Goal: Task Accomplishment & Management: Complete application form

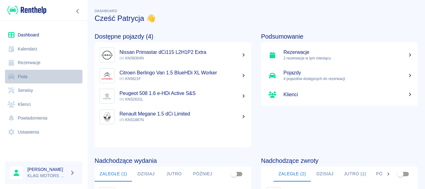
click at [37, 75] on link "Flota" at bounding box center [44, 77] width 78 height 14
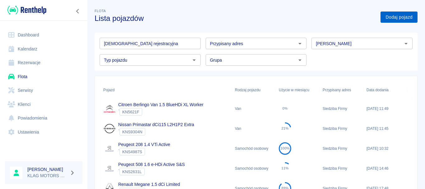
click at [411, 21] on link "Dodaj pojazd" at bounding box center [399, 18] width 37 height 12
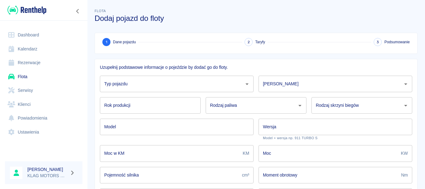
click at [147, 80] on input "Typ pojazdu" at bounding box center [172, 83] width 139 height 11
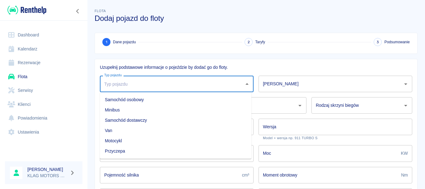
click at [150, 100] on li "Samochód osobowy" at bounding box center [176, 100] width 152 height 10
type input "Samochód osobowy"
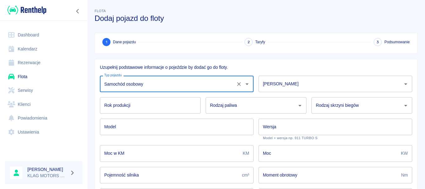
click at [318, 96] on div "Rodzaj skrzyni biegów Rodzaj skrzyni biegów" at bounding box center [360, 102] width 106 height 21
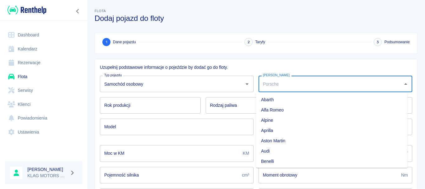
click at [302, 85] on input "[PERSON_NAME]" at bounding box center [331, 83] width 139 height 11
click at [281, 141] on li "Citroen" at bounding box center [332, 140] width 152 height 10
type input "Citroen"
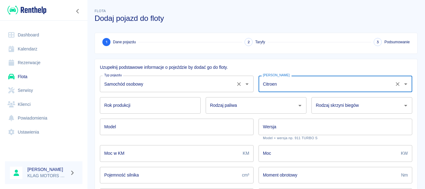
click at [109, 91] on div "Samochód osobowy Typ pojazdu" at bounding box center [177, 84] width 154 height 17
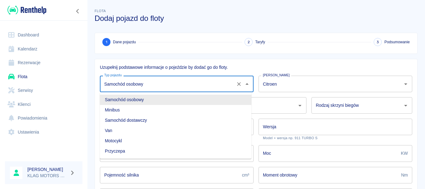
click at [125, 102] on li "Samochód osobowy" at bounding box center [176, 100] width 152 height 10
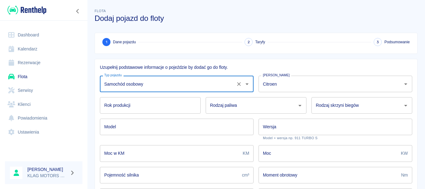
click at [94, 118] on div "Uzupełnij podstawowe informacje o pojeździe by dodać go do floty. Typ pojazdu S…" at bounding box center [254, 170] width 328 height 232
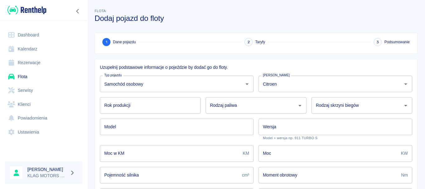
click at [128, 110] on input "Rok produkcji" at bounding box center [150, 105] width 101 height 17
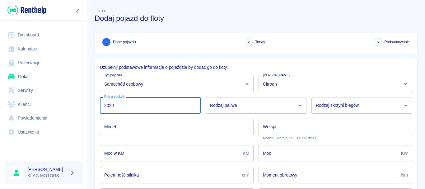
type input "2020"
click at [211, 104] on div "Rodzaj paliwa Rodzaj paliwa" at bounding box center [256, 105] width 101 height 17
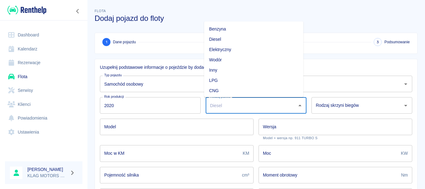
drag, startPoint x: 233, startPoint y: 29, endPoint x: 296, endPoint y: 72, distance: 76.4
click at [233, 29] on li "Benzyna" at bounding box center [253, 29] width 99 height 10
type input "Benzyna"
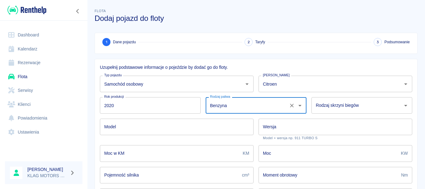
click at [349, 111] on input "Rodzaj skrzyni biegów" at bounding box center [358, 105] width 86 height 11
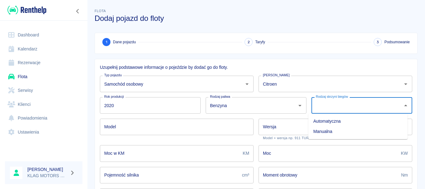
click at [337, 131] on li "Manualna" at bounding box center [358, 131] width 99 height 10
type input "Manualna"
click at [175, 136] on div "Model Model" at bounding box center [174, 127] width 159 height 26
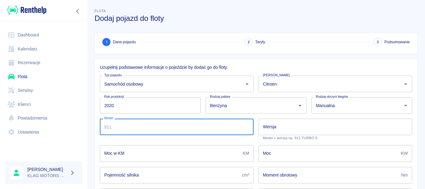
click at [183, 131] on input "Model" at bounding box center [177, 127] width 154 height 17
type input "C3"
click at [296, 129] on input "Wersja" at bounding box center [336, 127] width 154 height 17
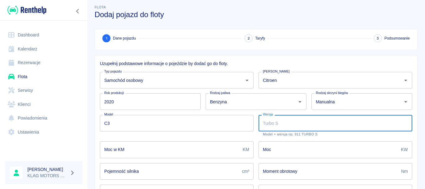
scroll to position [0, 0]
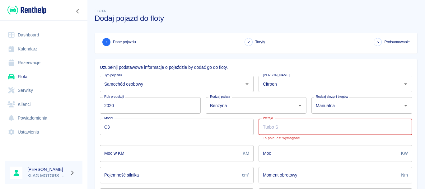
click at [178, 156] on input "Moc w KM" at bounding box center [170, 153] width 140 height 17
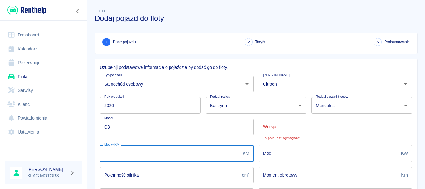
click at [289, 128] on input "Wersja" at bounding box center [336, 127] width 154 height 17
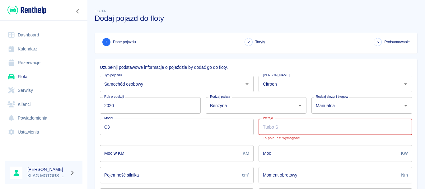
click at [298, 153] on input "Moc" at bounding box center [329, 153] width 140 height 17
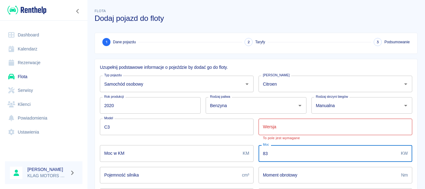
type input "83"
click at [91, 153] on div "Uzupełnij podstawowe informacje o pojeździe by dodać go do floty. Typ pojazdu S…" at bounding box center [254, 170] width 328 height 232
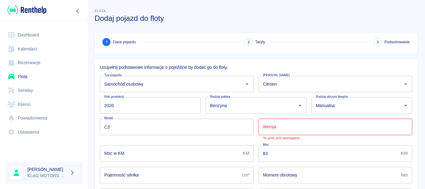
click at [288, 126] on input "Wersja" at bounding box center [336, 127] width 154 height 17
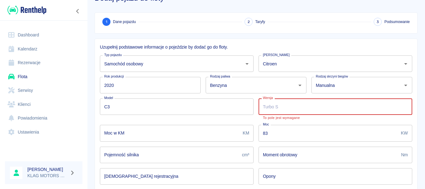
scroll to position [31, 0]
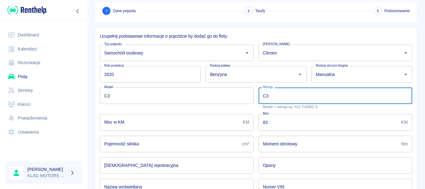
type input "C3"
click at [128, 120] on input "Moc w KM" at bounding box center [170, 122] width 140 height 17
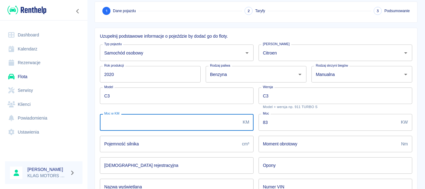
click at [128, 119] on input "Moc w KM" at bounding box center [170, 122] width 140 height 17
type input "83"
click at [274, 120] on input "83" at bounding box center [329, 122] width 140 height 17
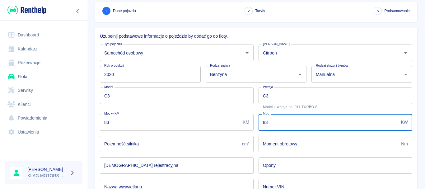
click at [274, 120] on input "83" at bounding box center [329, 122] width 140 height 17
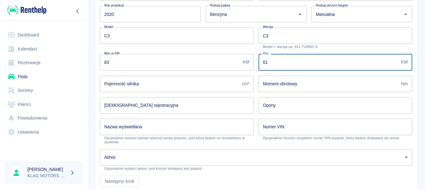
scroll to position [93, 0]
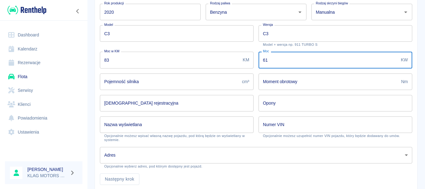
type input "61"
click at [151, 88] on input "Pojemność silnika" at bounding box center [170, 82] width 140 height 17
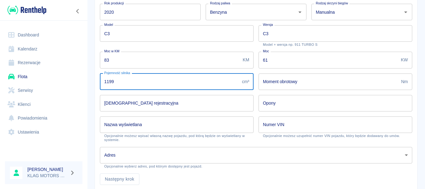
type input "1199"
click at [290, 77] on input "Moment obrotowy" at bounding box center [329, 82] width 140 height 17
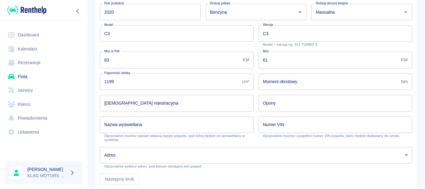
click at [163, 107] on input "[DEMOGRAPHIC_DATA] rejestracyjna" at bounding box center [177, 103] width 154 height 17
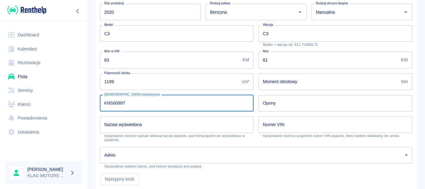
type input "KNS6099T"
click at [276, 103] on input "Opony" at bounding box center [336, 103] width 154 height 17
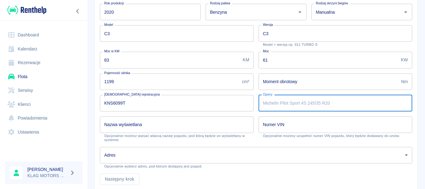
click at [165, 123] on input "Nazwa wyświetlana" at bounding box center [177, 124] width 154 height 17
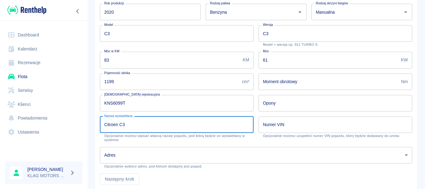
scroll to position [115, 0]
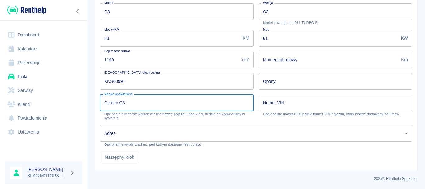
type input "Citroen C3"
click at [146, 129] on body "Używamy plików Cookies, by zapewnić Ci najlepsze możliwe doświadczenie. Aby dow…" at bounding box center [212, 94] width 425 height 189
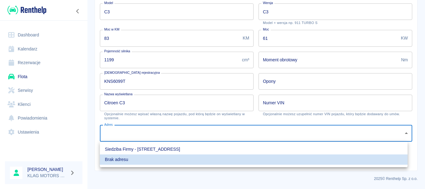
click at [158, 149] on li "Siedziba Firmy - [STREET_ADDRESS]" at bounding box center [254, 149] width 308 height 10
type input "e553d4d6-b5f4-4c8a-aaa4-8d41436b9fd2"
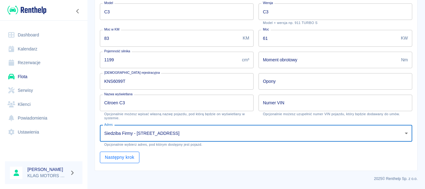
click at [128, 159] on button "Następny krok" at bounding box center [120, 158] width 40 height 12
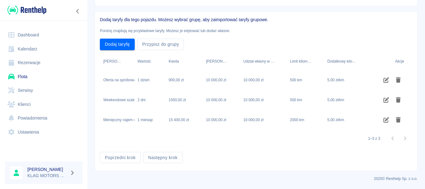
scroll to position [48, 0]
click at [131, 157] on button "Poprzedni krok" at bounding box center [120, 158] width 41 height 12
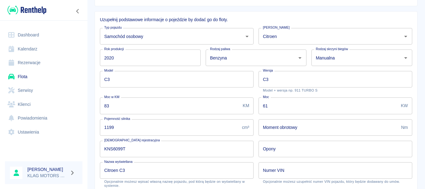
scroll to position [115, 0]
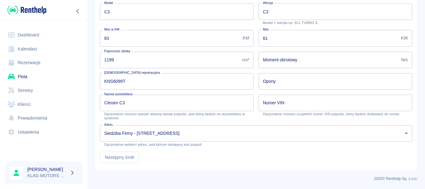
click at [297, 94] on div "Numer VIN Numer VIN Opcjonalnie możesz uzupełnić numer VIN pojazdu, który będzi…" at bounding box center [333, 105] width 159 height 31
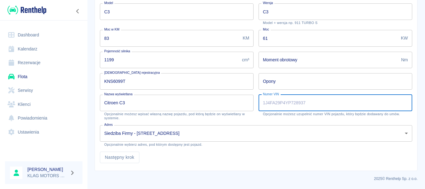
click at [298, 101] on input "Numer VIN" at bounding box center [336, 103] width 154 height 17
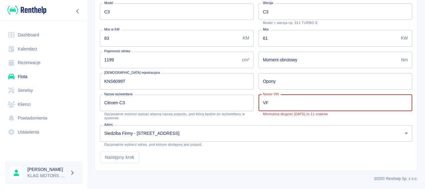
type input "V"
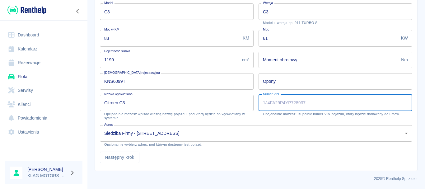
paste input "[VEHICLE_IDENTIFICATION_NUMBER]"
type input "[VEHICLE_IDENTIFICATION_NUMBER]"
click at [157, 168] on div "Uzupełnij podstawowe informacje o pojeździe by dodać go do floty. Typ pojazdu S…" at bounding box center [256, 57] width 323 height 227
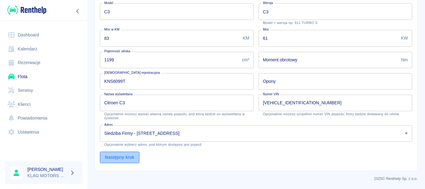
click at [122, 162] on button "Następny krok" at bounding box center [120, 158] width 40 height 12
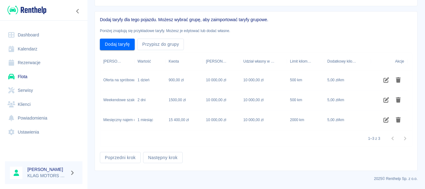
scroll to position [48, 0]
click at [169, 45] on button "Przypisz do grupy" at bounding box center [160, 45] width 47 height 12
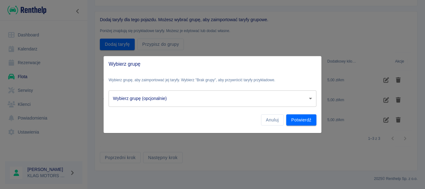
click at [176, 97] on body "Używamy plików Cookies, by zapewnić Ci najlepsze możliwe doświadczenie. Aby dow…" at bounding box center [212, 94] width 425 height 189
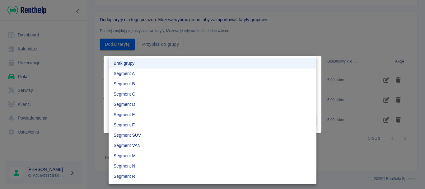
click at [147, 72] on li "Segment A" at bounding box center [213, 74] width 208 height 10
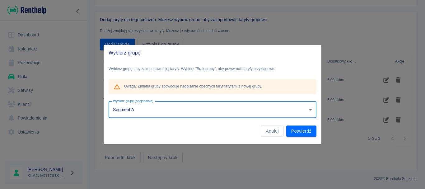
click at [167, 112] on body "Używamy plików Cookies, by zapewnić Ci najlepsze możliwe doświadczenie. Aby dow…" at bounding box center [212, 94] width 425 height 189
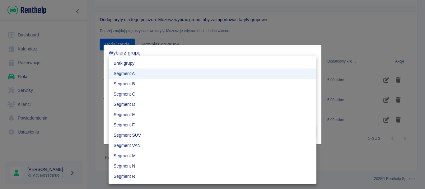
click at [136, 84] on li "Segment B" at bounding box center [213, 84] width 208 height 10
type input "2b3b7e95-163b-4d0c-8ff2-759a9ec66bbe"
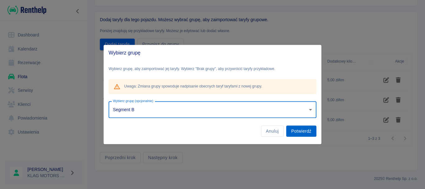
click at [295, 131] on button "Potwierdź" at bounding box center [302, 132] width 30 height 12
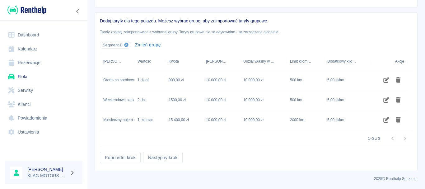
scroll to position [46, 0]
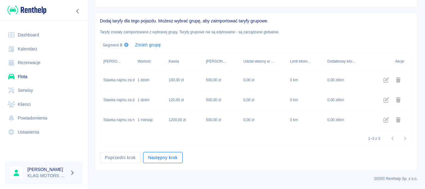
click at [160, 158] on button "Następny krok" at bounding box center [163, 158] width 40 height 12
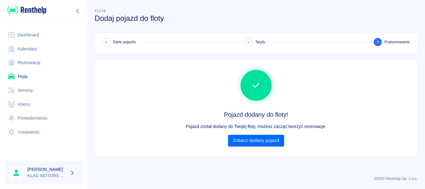
scroll to position [0, 0]
click at [253, 141] on link "Zobacz dodany pojazd" at bounding box center [256, 141] width 56 height 12
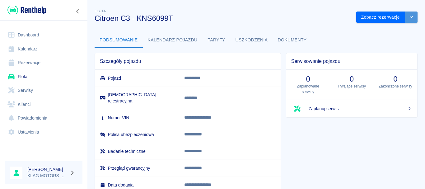
click at [409, 16] on icon "drop-down" at bounding box center [411, 17] width 5 height 4
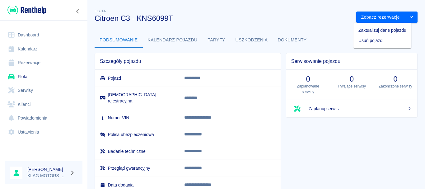
click at [368, 31] on li "Zaktualizuj dane pojazdu" at bounding box center [383, 30] width 58 height 10
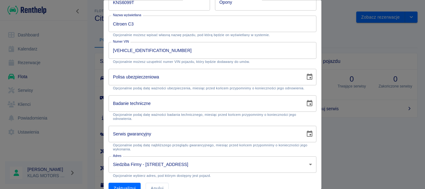
scroll to position [152, 0]
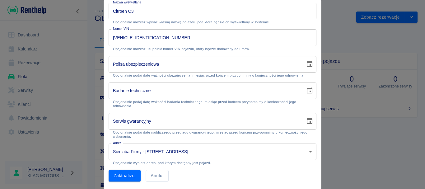
click at [138, 62] on div "Polisa ubezpieczeniowa Polisa ubezpieczeniowa Opcjonalnie podaj datę ważności u…" at bounding box center [213, 66] width 208 height 21
type input "DD-MM-YYYY"
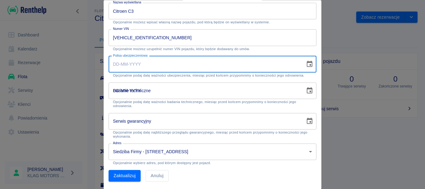
click at [126, 93] on input "DD-MM-YYYY" at bounding box center [205, 91] width 192 height 17
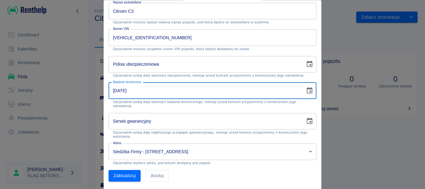
type input "[DATE]"
click at [187, 108] on div "Serwis gwarancyjny Serwis gwarancyjny Opcjonalnie podaj datę najbliższego przeg…" at bounding box center [210, 123] width 213 height 31
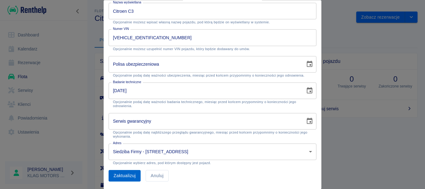
click at [135, 173] on button "Zaktualizuj" at bounding box center [125, 176] width 32 height 12
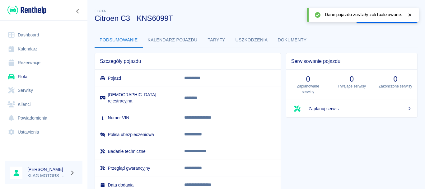
click at [121, 42] on button "Podsumowanie" at bounding box center [119, 40] width 48 height 15
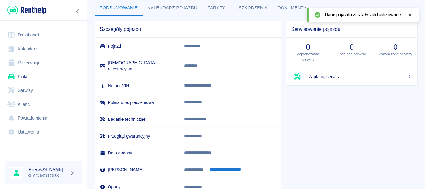
scroll to position [68, 0]
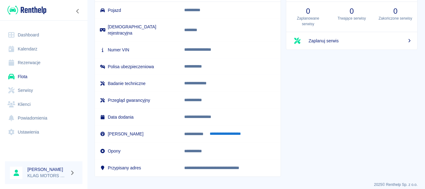
click at [25, 76] on link "Flota" at bounding box center [44, 77] width 78 height 14
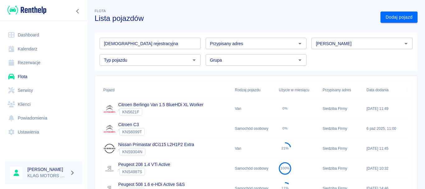
click at [58, 78] on link "Flota" at bounding box center [44, 77] width 78 height 14
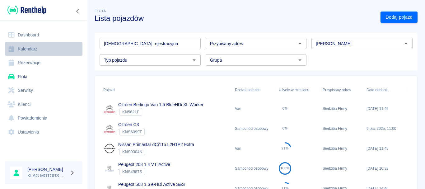
click at [53, 55] on link "Kalendarz" at bounding box center [44, 49] width 78 height 14
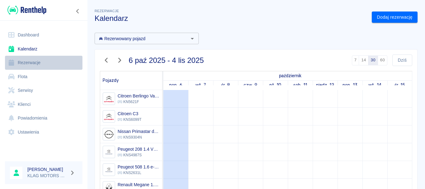
click at [66, 64] on link "Rezerwacje" at bounding box center [44, 63] width 78 height 14
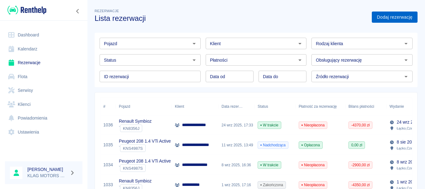
click at [385, 18] on link "Dodaj rezerwację" at bounding box center [395, 18] width 46 height 12
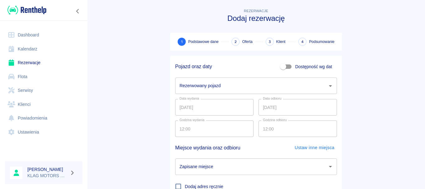
click at [221, 83] on input "Rezerwowany pojazd" at bounding box center [251, 85] width 147 height 11
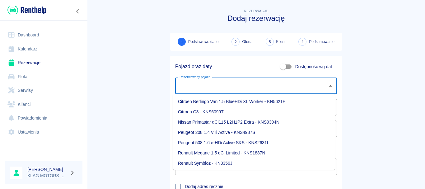
click at [252, 162] on li "Renault Symbioz - KN8356J" at bounding box center [254, 163] width 162 height 10
type input "Renault Symbioz - KN8356J"
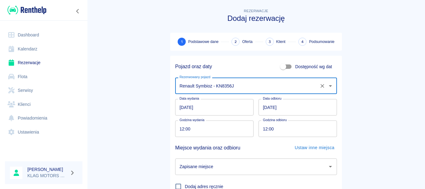
click at [179, 130] on input "12:00" at bounding box center [212, 129] width 74 height 17
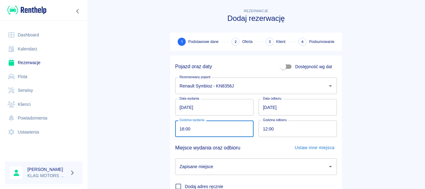
type input "16:00"
click at [263, 110] on input "[DATE]" at bounding box center [298, 107] width 78 height 17
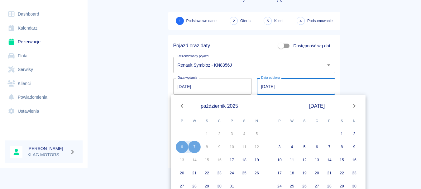
scroll to position [31, 0]
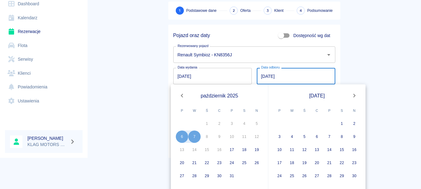
click at [231, 136] on div "10" at bounding box center [232, 137] width 12 height 12
click at [363, 49] on main "Rezerwacje Dodaj rezerwację 1 Podstawowe dane 2 Oferta 3 Klient 4 Podsumowanie …" at bounding box center [254, 98] width 334 height 245
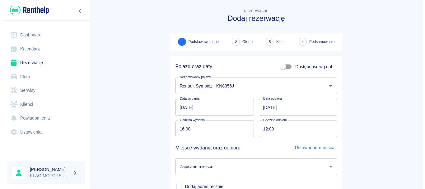
scroll to position [0, 0]
click at [51, 67] on link "Rezerwacje" at bounding box center [44, 63] width 78 height 14
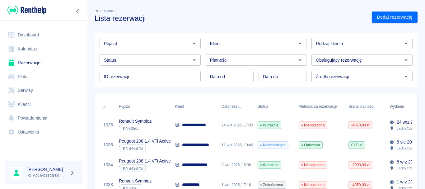
click at [162, 126] on div "Renault Symbioz ` KN8356J" at bounding box center [144, 125] width 56 height 20
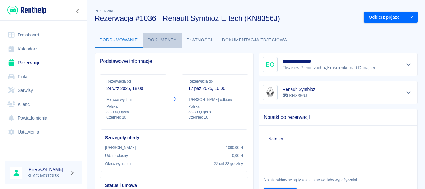
click at [168, 42] on button "Dokumenty" at bounding box center [162, 40] width 39 height 15
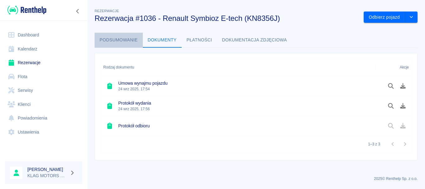
click at [126, 41] on button "Podsumowanie" at bounding box center [119, 40] width 48 height 15
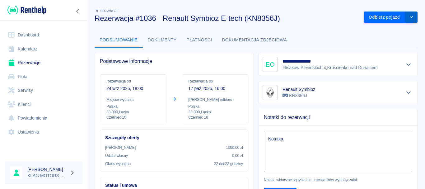
click at [410, 19] on button "drop-down" at bounding box center [412, 18] width 12 height 12
click at [410, 17] on button "drop-down" at bounding box center [412, 18] width 12 height 12
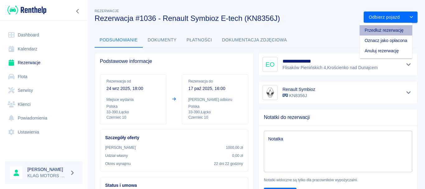
click at [389, 27] on li "Przedłuż rezerwację" at bounding box center [386, 30] width 53 height 10
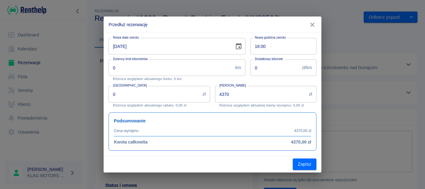
click at [116, 48] on input "[DATE]" at bounding box center [169, 46] width 121 height 17
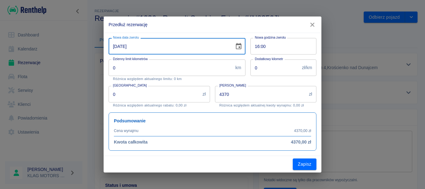
type input "[DATE]"
click at [212, 108] on div "Podsumowanie Cena wynajmu 4370,00 zł Kwota całkowita 4370,00 zł" at bounding box center [210, 128] width 213 height 43
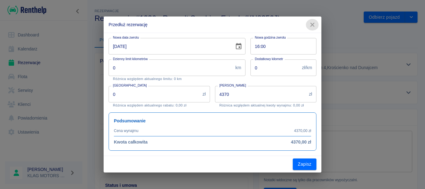
click at [311, 26] on icon "button" at bounding box center [313, 24] width 8 height 7
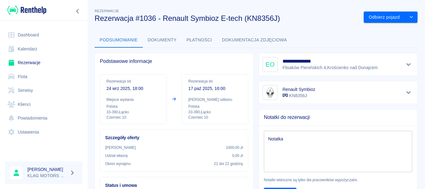
click at [55, 64] on link "Rezerwacje" at bounding box center [44, 63] width 78 height 14
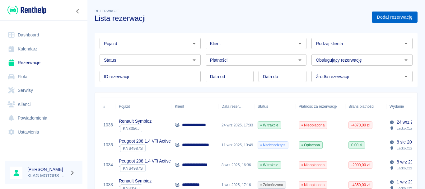
click at [378, 18] on link "Dodaj rezerwację" at bounding box center [395, 18] width 46 height 12
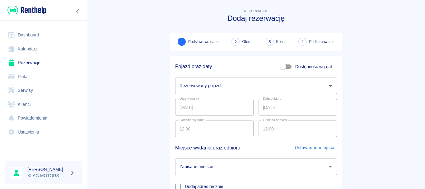
click at [185, 79] on div "Rezerwowany pojazd" at bounding box center [256, 86] width 162 height 17
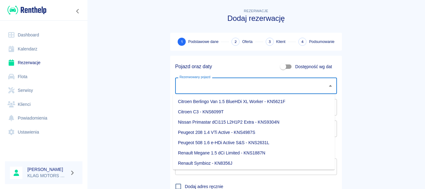
click at [225, 113] on li "Citroen C3 - KNS6099T" at bounding box center [254, 112] width 162 height 10
type input "Citroen C3 - KNS6099T"
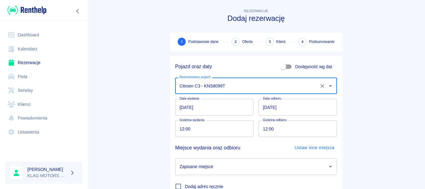
click at [128, 83] on main "Rezerwacje Dodaj rezerwację 1 Podstawowe dane 2 Oferta 3 Klient 4 Podsumowanie …" at bounding box center [256, 129] width 338 height 245
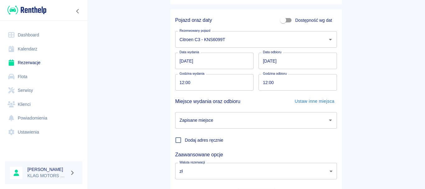
scroll to position [81, 0]
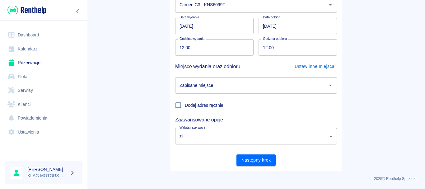
click at [178, 49] on input "12:00" at bounding box center [212, 47] width 74 height 17
type input "16:00"
click at [166, 69] on div "Pojazd oraz daty Dostępność wg dat Rezerwowany pojazd Citroen C3 - KNS6099T Rez…" at bounding box center [253, 70] width 177 height 202
click at [216, 81] on input "Zapisane miejsce" at bounding box center [251, 85] width 147 height 11
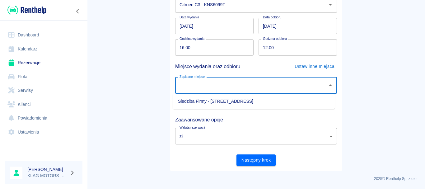
click at [216, 97] on li "Siedziba Firmy - [STREET_ADDRESS]" at bounding box center [254, 101] width 162 height 10
type input "Siedziba Firmy - [STREET_ADDRESS]"
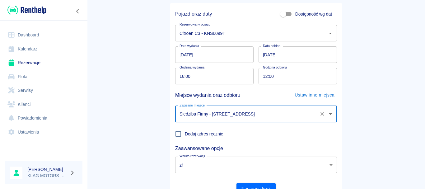
scroll to position [19, 0]
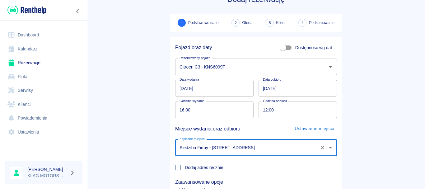
click at [262, 110] on input "12:00" at bounding box center [296, 110] width 74 height 17
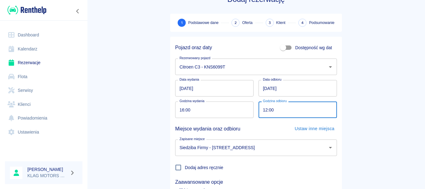
click at [310, 91] on input "[DATE]" at bounding box center [298, 88] width 78 height 17
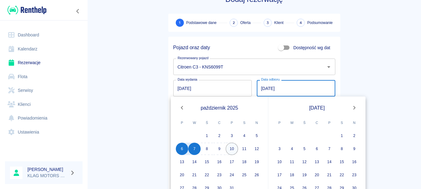
click at [231, 148] on button "10" at bounding box center [232, 149] width 12 height 12
type input "[DATE]"
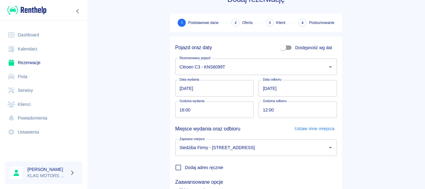
click at [266, 109] on input "12:00" at bounding box center [296, 110] width 74 height 17
click at [263, 110] on input "16:00" at bounding box center [296, 110] width 74 height 17
click at [154, 100] on main "Rezerwacje Dodaj rezerwację 1 Podstawowe dane 2 Oferta 3 Klient 4 Podsumowanie …" at bounding box center [256, 110] width 338 height 245
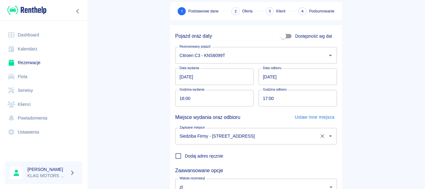
scroll to position [50, 0]
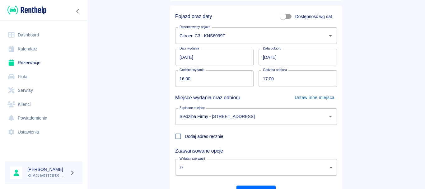
click at [265, 78] on input "17:00" at bounding box center [296, 78] width 74 height 17
type input "16:00"
click at [131, 114] on main "Rezerwacje Dodaj rezerwację 1 Podstawowe dane 2 Oferta 3 Klient 4 Podsumowanie …" at bounding box center [256, 79] width 338 height 245
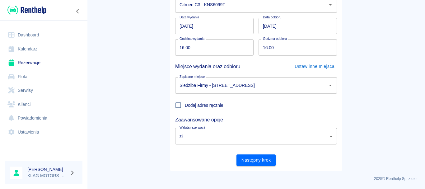
click at [264, 163] on button "Następny krok" at bounding box center [257, 160] width 40 height 12
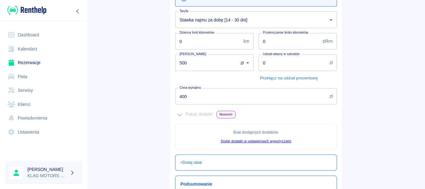
click at [140, 100] on main "Rezerwacje Dodaj rezerwację Podstawowe dane 2 Oferta 3 Klient 4 Podsumowanie Of…" at bounding box center [256, 89] width 338 height 326
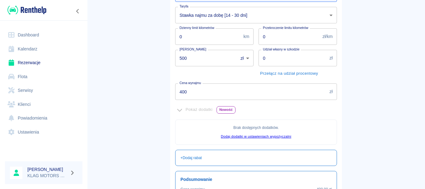
scroll to position [93, 0]
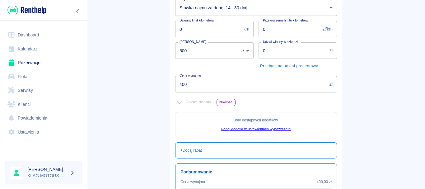
click at [184, 55] on input "500" at bounding box center [204, 50] width 59 height 17
type input "5"
type input "0"
click at [118, 95] on main "Rezerwacje Dodaj rezerwację Podstawowe dane 2 Oferta 3 Klient 4 Podsumowanie Of…" at bounding box center [256, 77] width 338 height 326
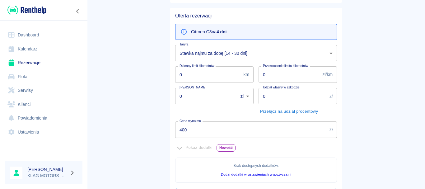
scroll to position [156, 0]
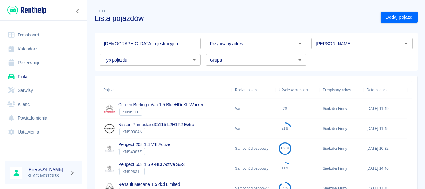
scroll to position [62, 0]
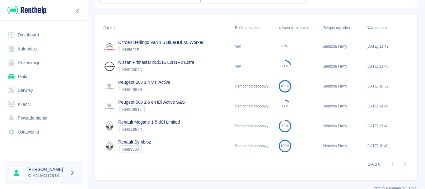
click at [200, 86] on div "Peugeot 208 1.4 VTi Active ` KNS4987S" at bounding box center [166, 86] width 132 height 20
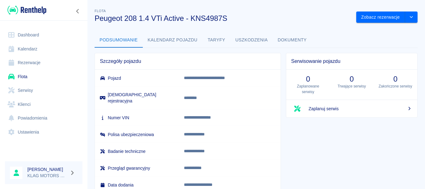
click at [292, 39] on button "Dokumenty" at bounding box center [292, 40] width 39 height 15
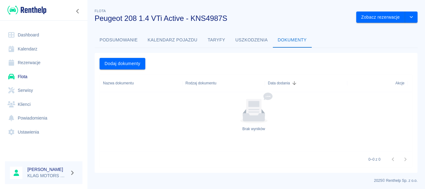
click at [254, 38] on button "Uszkodzenia" at bounding box center [252, 40] width 42 height 15
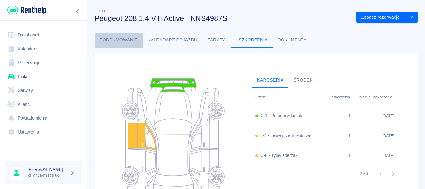
click at [117, 47] on button "Podsumowanie" at bounding box center [119, 40] width 48 height 15
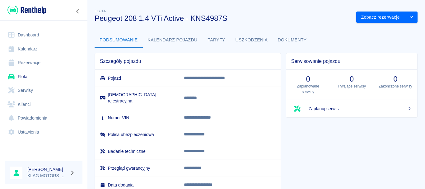
click at [55, 77] on link "Flota" at bounding box center [44, 77] width 78 height 14
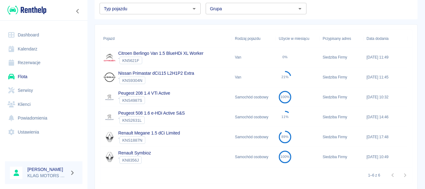
scroll to position [62, 0]
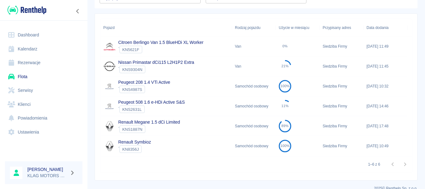
click at [208, 141] on div "Renault Symbioz ` KN8356J" at bounding box center [166, 146] width 132 height 20
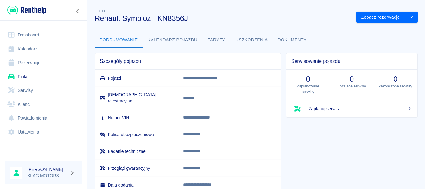
click at [45, 70] on link "Flota" at bounding box center [44, 77] width 78 height 14
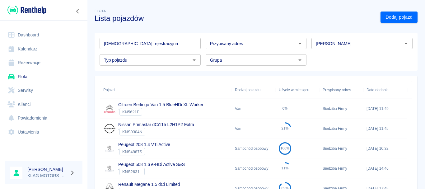
click at [208, 150] on div "Peugeot 208 1.4 VTi Active ` KNS4987S" at bounding box center [166, 149] width 132 height 20
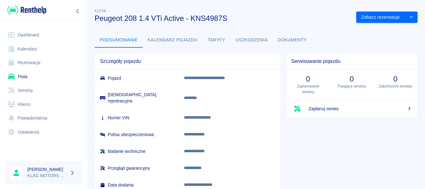
click at [212, 37] on button "Taryfy" at bounding box center [217, 40] width 28 height 15
